Goal: Information Seeking & Learning: Learn about a topic

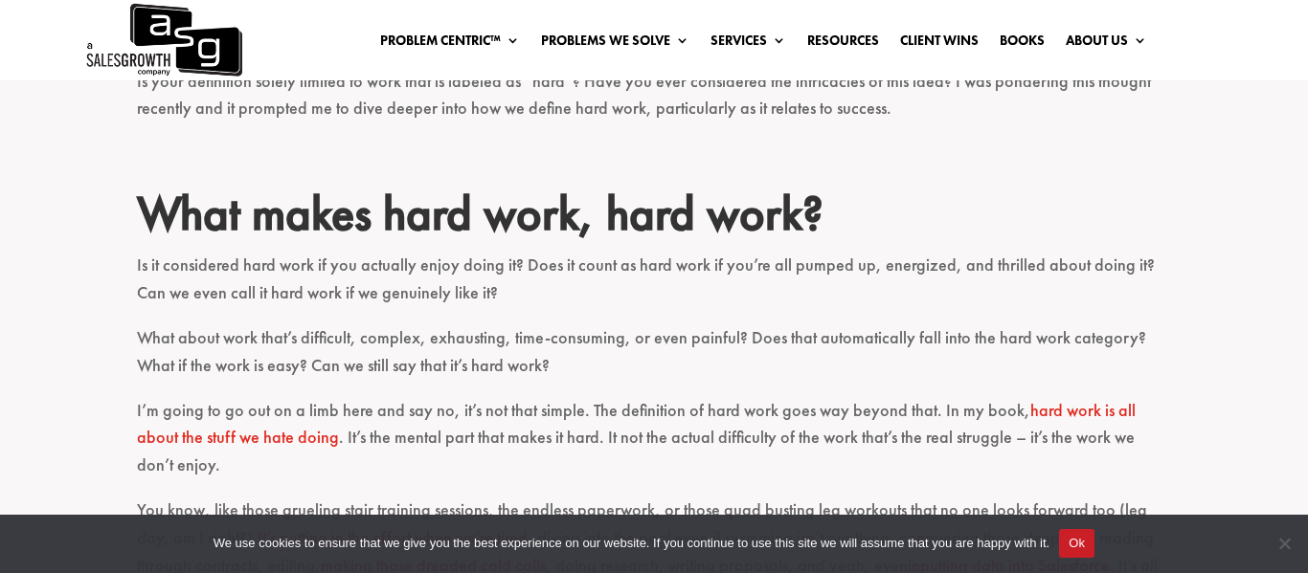
scroll to position [768, 0]
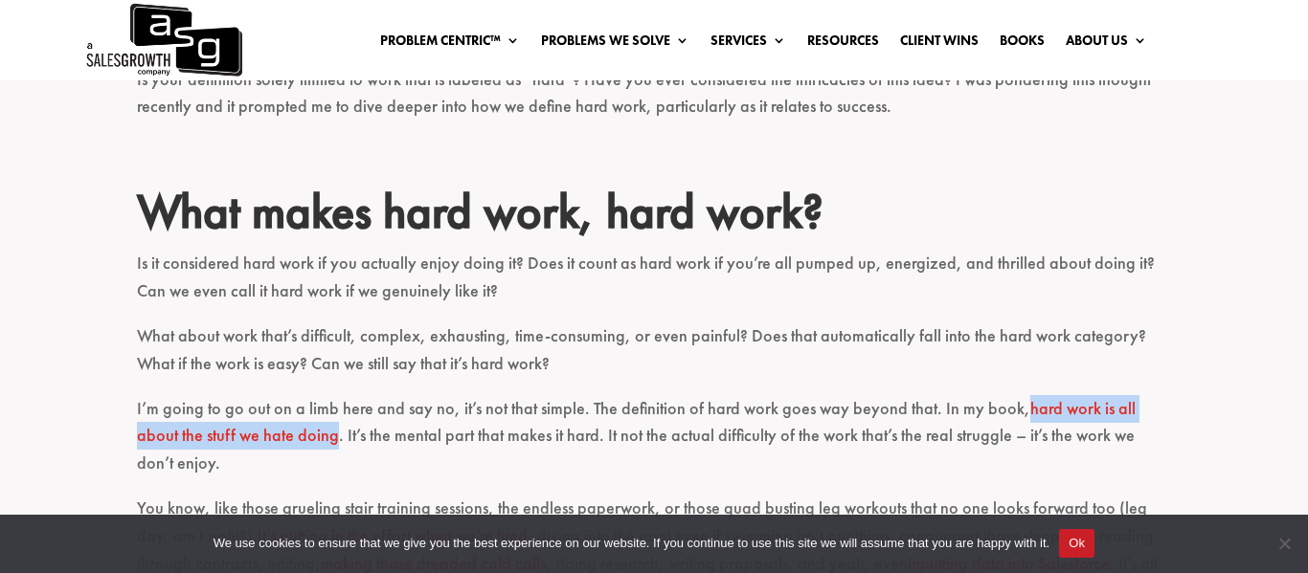
drag, startPoint x: 1016, startPoint y: 410, endPoint x: 293, endPoint y: 449, distance: 723.8
click at [293, 449] on p "I’m going to go out on a limb here and say no, it’s not that simple. The defini…" at bounding box center [654, 445] width 1034 height 100
copy p "hard work is all about the stuff we hate doing"
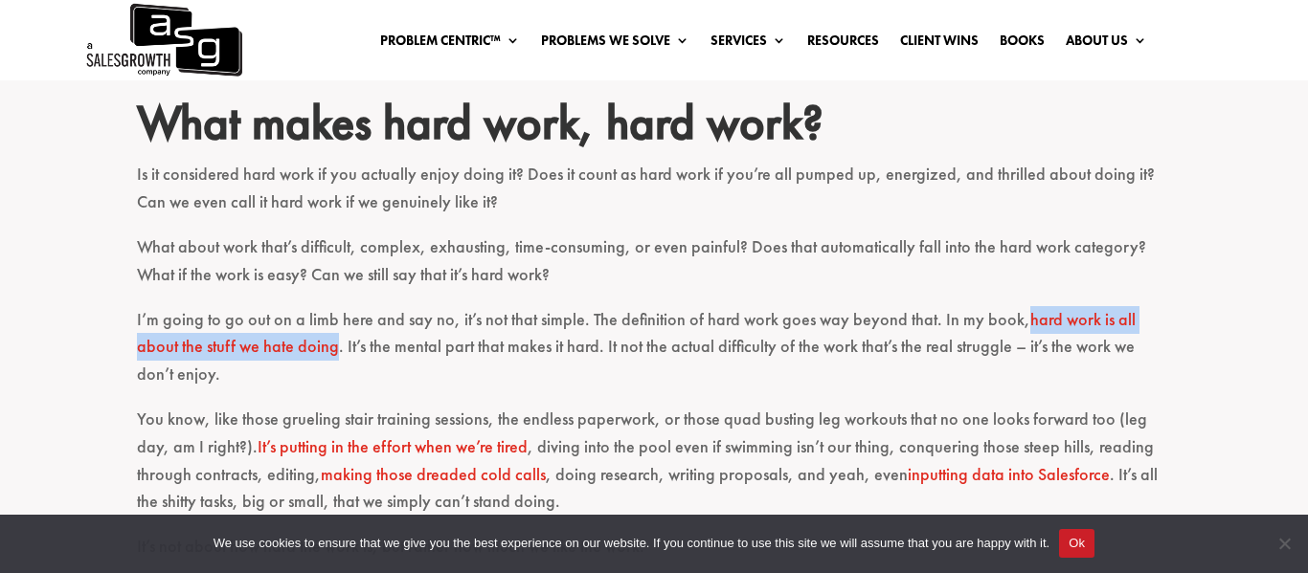
scroll to position [861, 0]
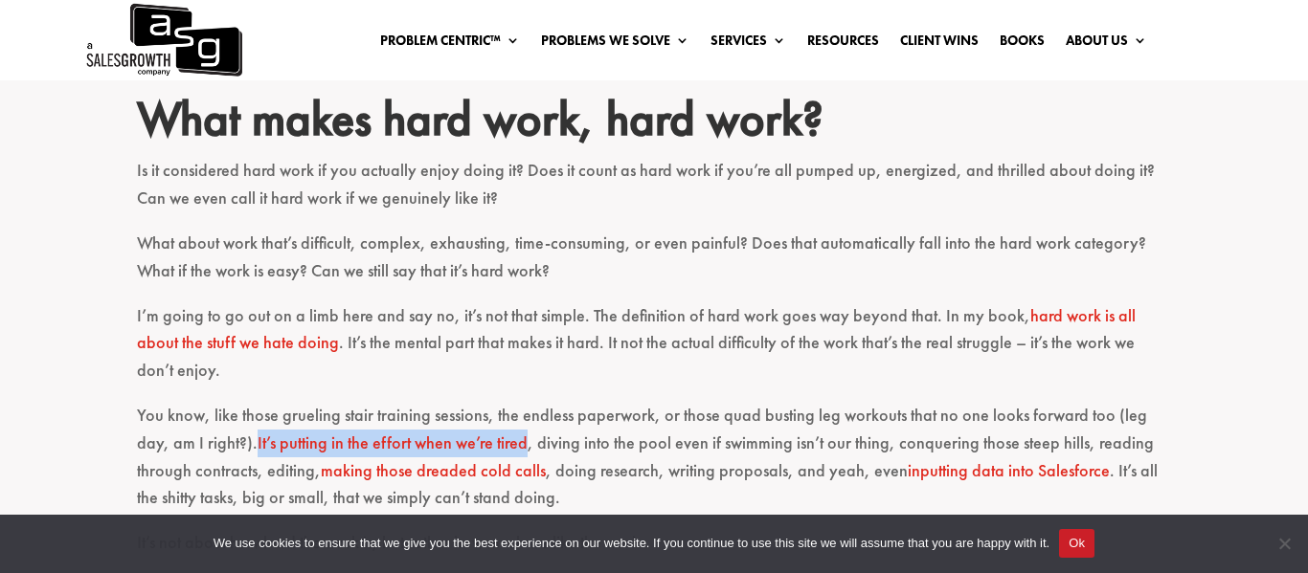
drag, startPoint x: 220, startPoint y: 414, endPoint x: 491, endPoint y: 414, distance: 270.9
click at [491, 414] on p "You know, like those grueling stair training sessions, the endless paperwork, o…" at bounding box center [654, 465] width 1034 height 127
copy p "It’s putting in the effort when we’re tired"
drag, startPoint x: 262, startPoint y: 448, endPoint x: 338, endPoint y: 448, distance: 75.6
click at [338, 459] on link "making those dreaded cold calls" at bounding box center [433, 470] width 225 height 22
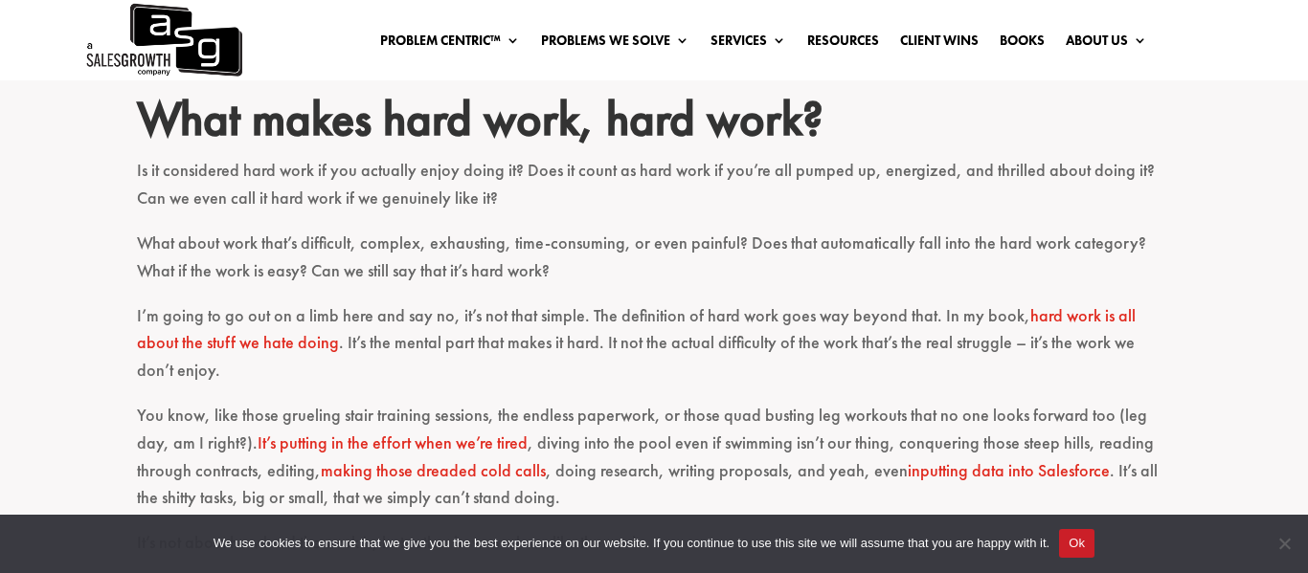
drag, startPoint x: 257, startPoint y: 446, endPoint x: 486, endPoint y: 446, distance: 229.7
click at [486, 446] on p "You know, like those grueling stair training sessions, the endless paperwork, o…" at bounding box center [654, 465] width 1034 height 127
drag, startPoint x: 483, startPoint y: 445, endPoint x: 261, endPoint y: 445, distance: 222.1
click at [261, 445] on p "You know, like those grueling stair training sessions, the endless paperwork, o…" at bounding box center [654, 465] width 1034 height 127
copy p "making those dreaded cold calls"
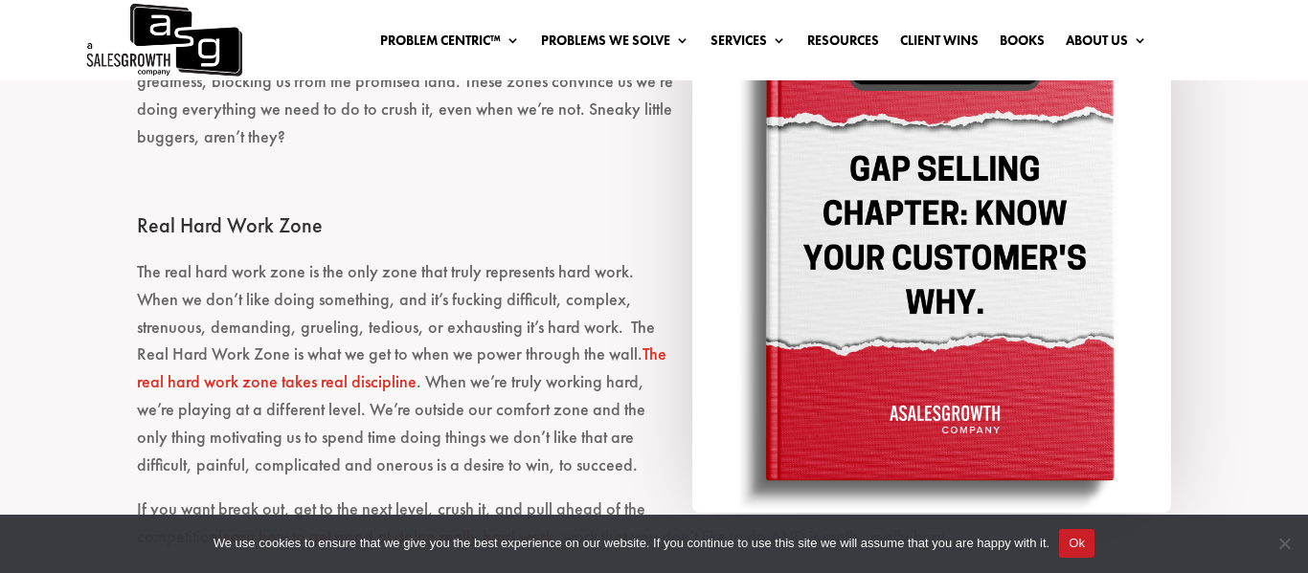
scroll to position [2243, 0]
drag, startPoint x: 567, startPoint y: 327, endPoint x: 343, endPoint y: 350, distance: 225.2
click at [343, 350] on p "The real hard work zone is the only zone that truly represents hard work. When …" at bounding box center [654, 376] width 1034 height 237
copy p "The real hard work zone takes real discipline"
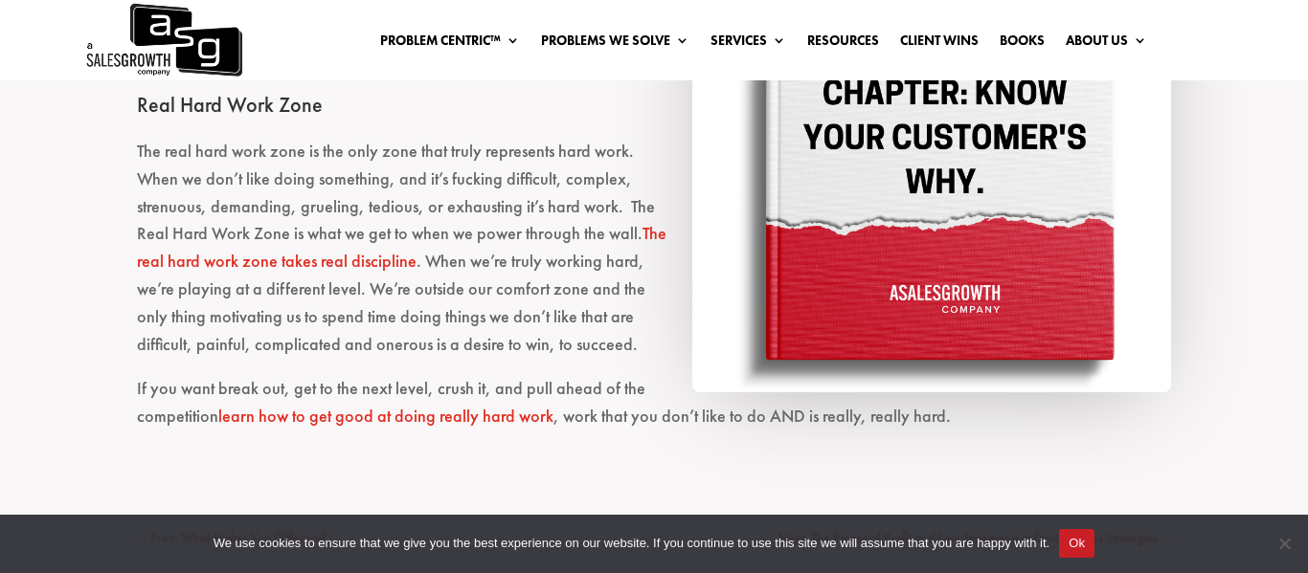
scroll to position [2406, 0]
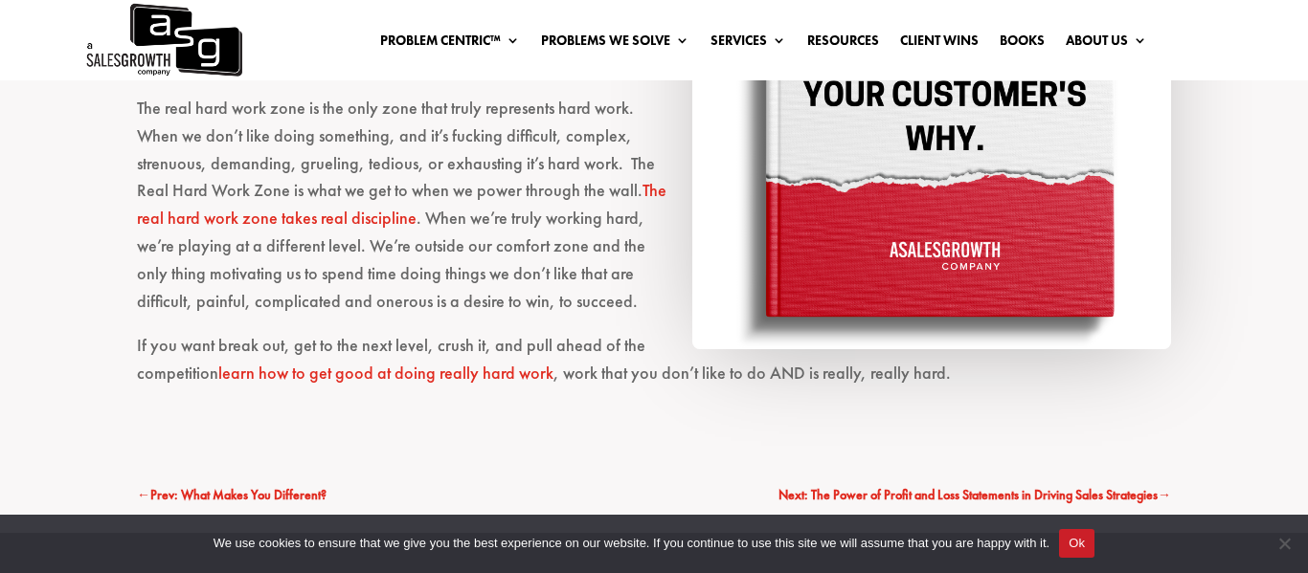
drag, startPoint x: 219, startPoint y: 344, endPoint x: 260, endPoint y: 349, distance: 41.6
click at [260, 362] on link "learn how to get good at doing really hard work" at bounding box center [385, 373] width 335 height 22
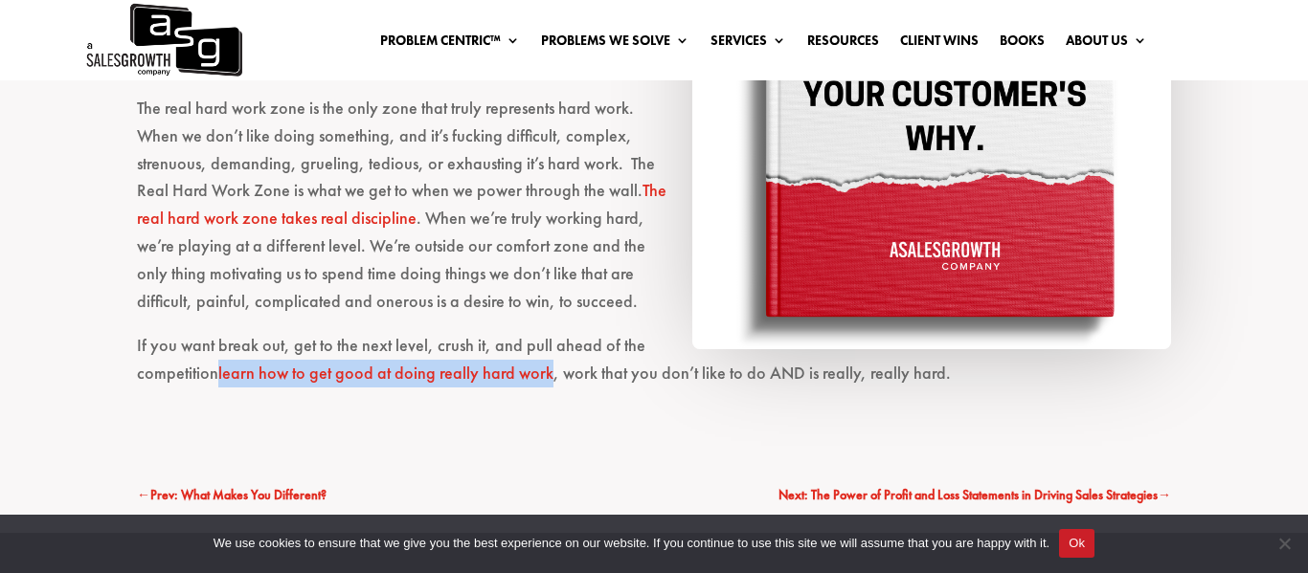
drag, startPoint x: 550, startPoint y: 341, endPoint x: 220, endPoint y: 339, distance: 330.3
click at [220, 339] on p "If you want break out, get to the next level, crush it, and pull ahead of the c…" at bounding box center [654, 368] width 1034 height 73
copy link "learn how to get good at doing really hard work"
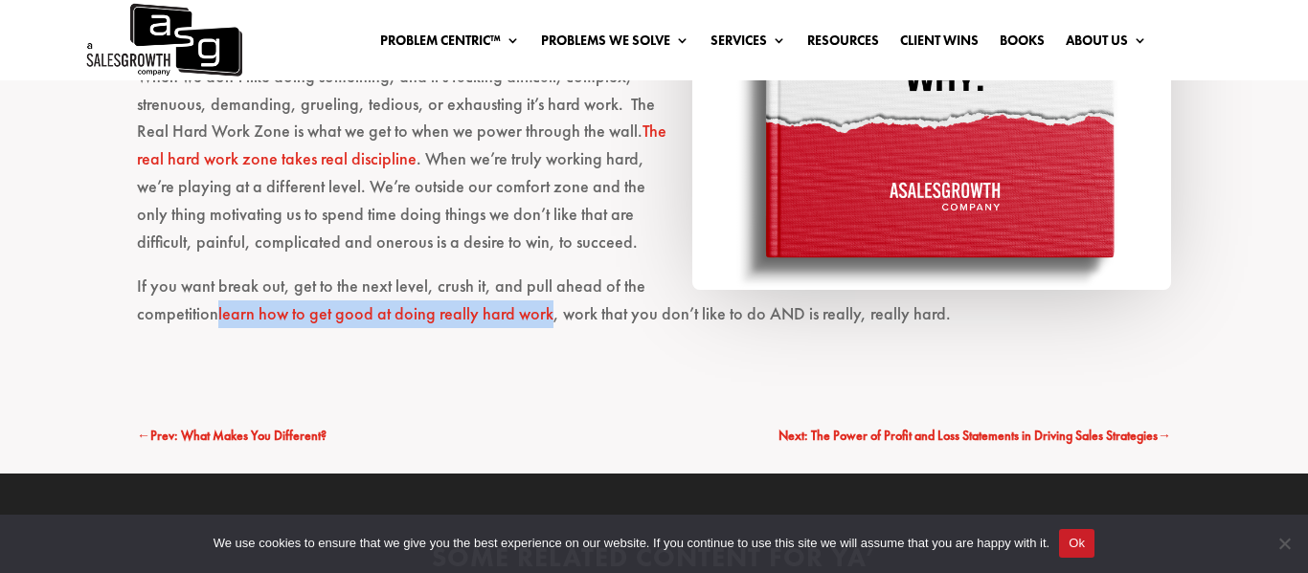
scroll to position [2462, 0]
